Goal: Task Accomplishment & Management: Manage account settings

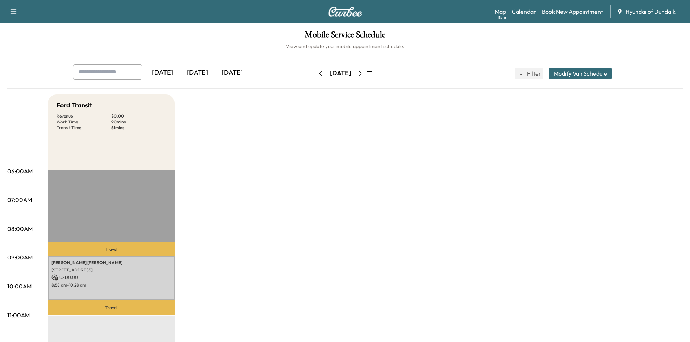
click at [649, 8] on span "Hyundai of Dundalk" at bounding box center [651, 11] width 50 height 9
click at [638, 11] on span "Hyundai of Dundalk" at bounding box center [651, 11] width 50 height 9
click at [639, 10] on span "Hyundai of Dundalk" at bounding box center [651, 11] width 50 height 9
click at [647, 16] on span "Hyundai of Dundalk" at bounding box center [651, 11] width 50 height 9
click at [646, 11] on span "Hyundai of Dundalk" at bounding box center [651, 11] width 50 height 9
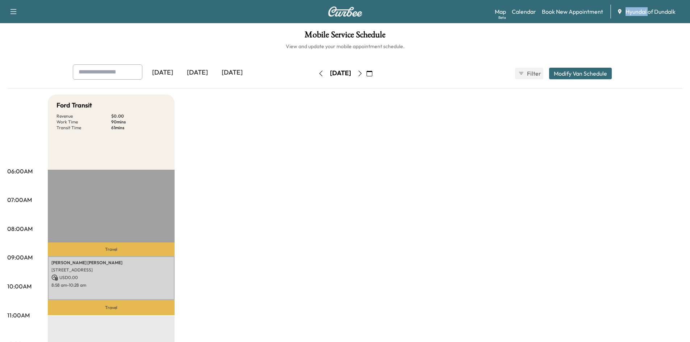
click at [646, 11] on span "Hyundai of Dundalk" at bounding box center [651, 11] width 50 height 9
click at [660, 9] on span "Hyundai of Dundalk" at bounding box center [651, 11] width 50 height 9
click at [617, 9] on icon at bounding box center [620, 12] width 6 height 6
click at [638, 5] on div "Support Log Out Map Beta Calendar Book New Appointment Hyundai of Dundalk" at bounding box center [345, 11] width 690 height 23
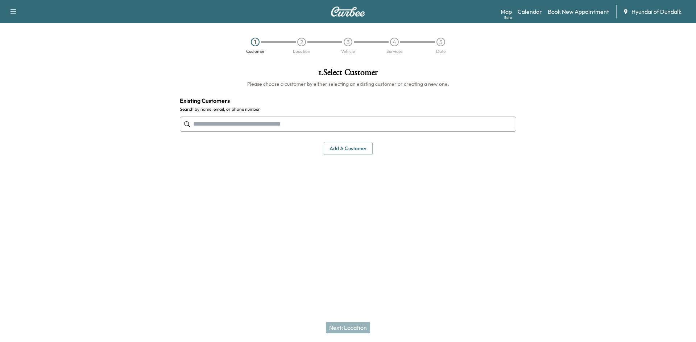
click at [642, 16] on span "Hyundai of Dundalk" at bounding box center [656, 11] width 50 height 9
click at [589, 7] on link "Book New Appointment" at bounding box center [577, 11] width 61 height 9
click at [351, 15] on img at bounding box center [347, 12] width 35 height 10
click at [19, 10] on button "button" at bounding box center [13, 12] width 15 height 12
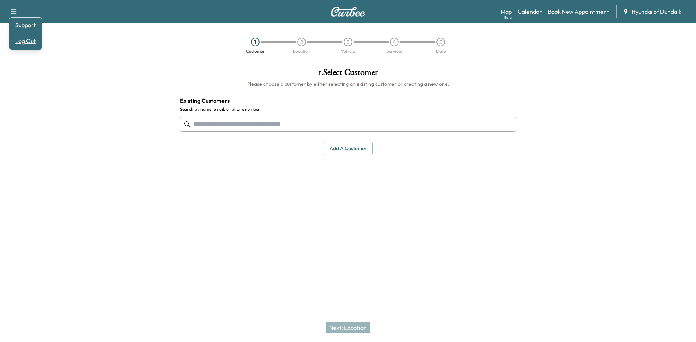
click at [25, 42] on button "Log Out" at bounding box center [25, 41] width 27 height 12
